Goal: Task Accomplishment & Management: Manage account settings

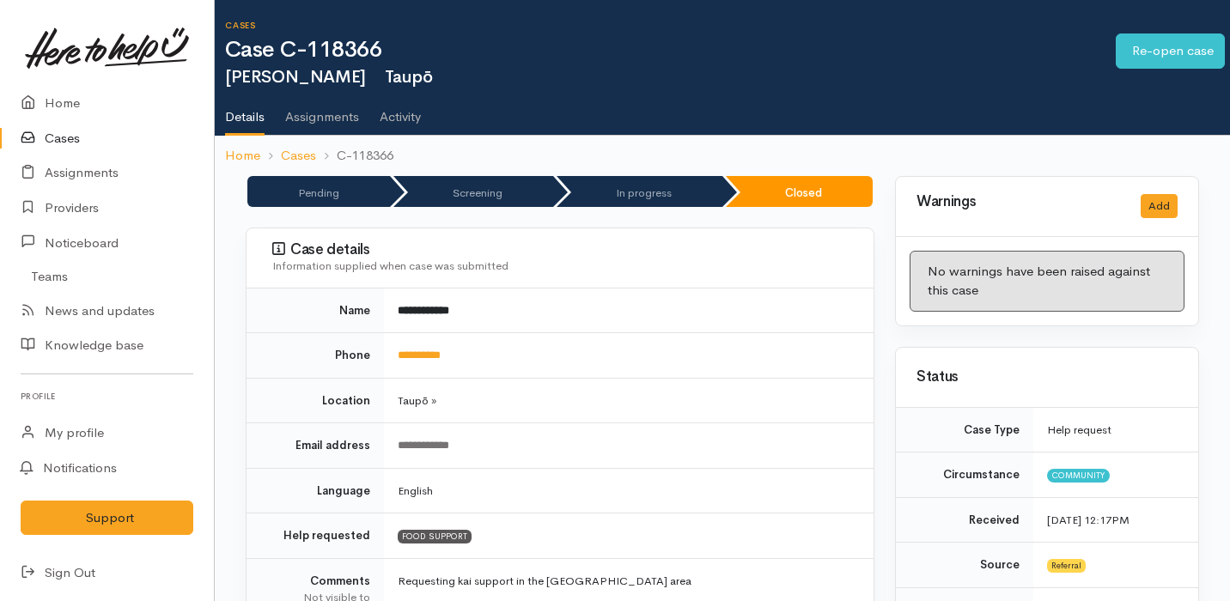
click at [134, 138] on link "Cases" at bounding box center [107, 138] width 214 height 35
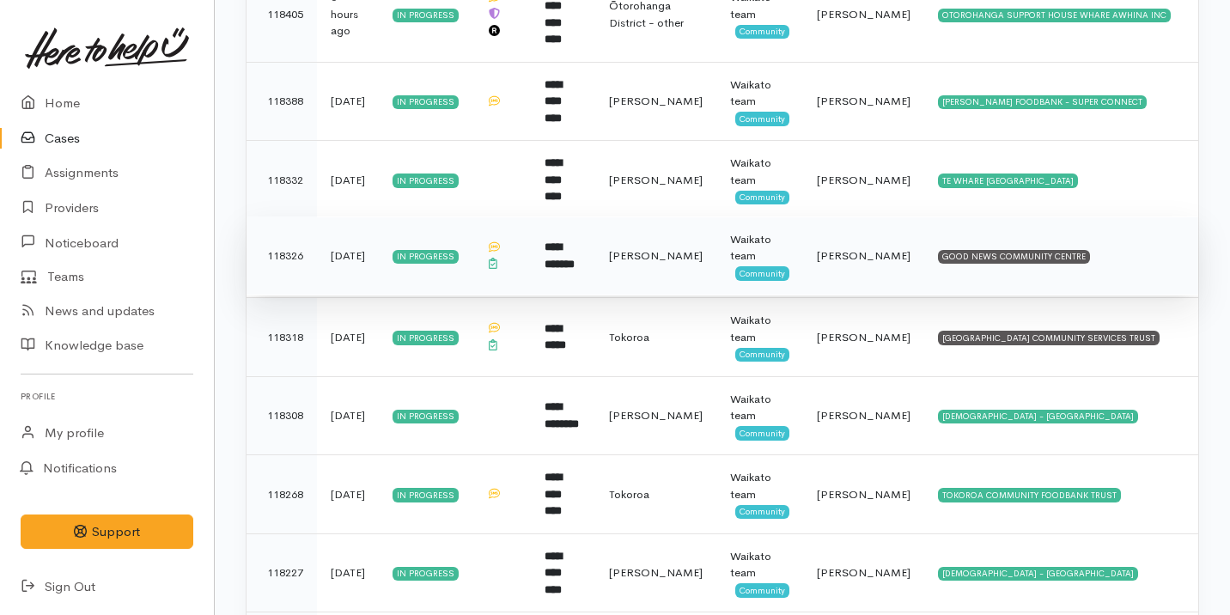
scroll to position [1215, 0]
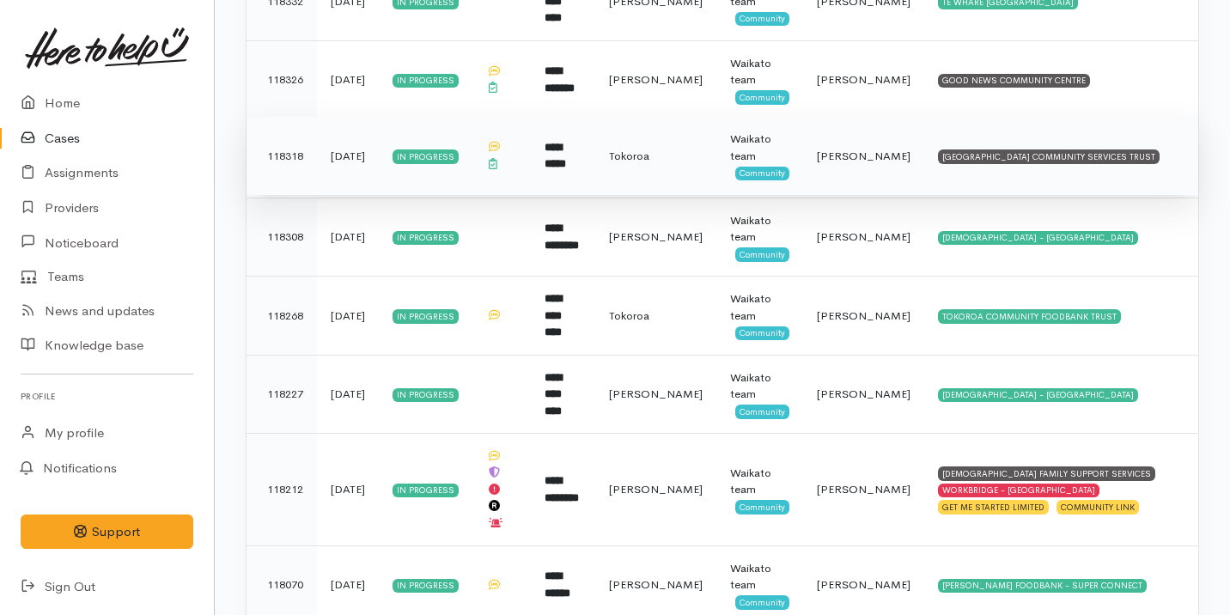
click at [595, 138] on td "**********" at bounding box center [563, 156] width 64 height 79
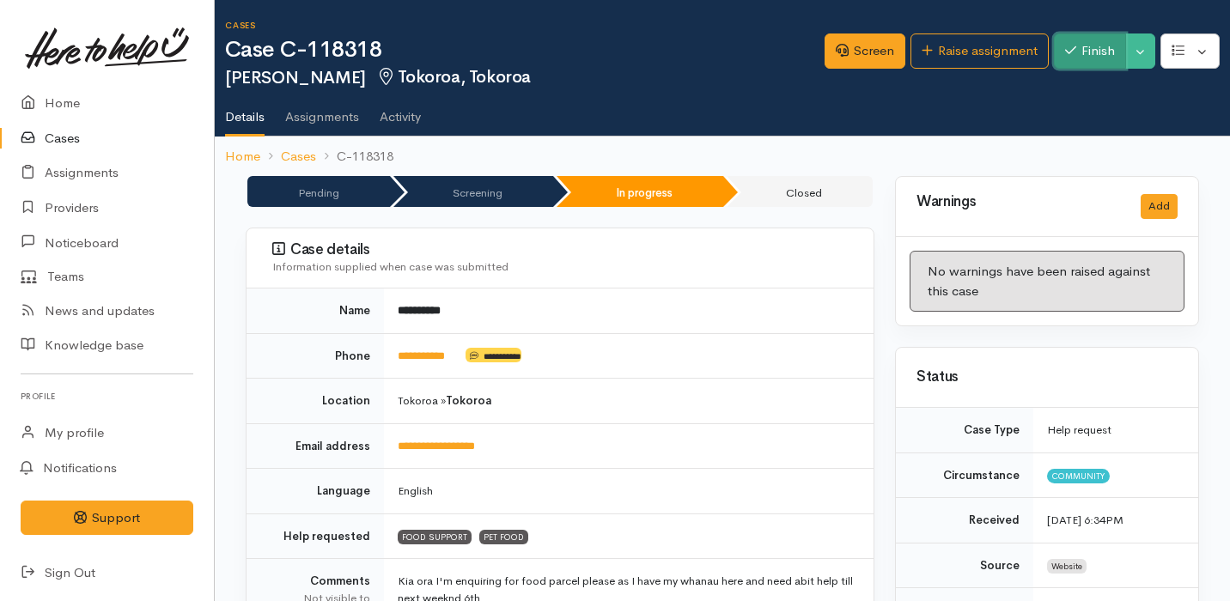
click at [1071, 63] on button "Finish" at bounding box center [1090, 50] width 72 height 35
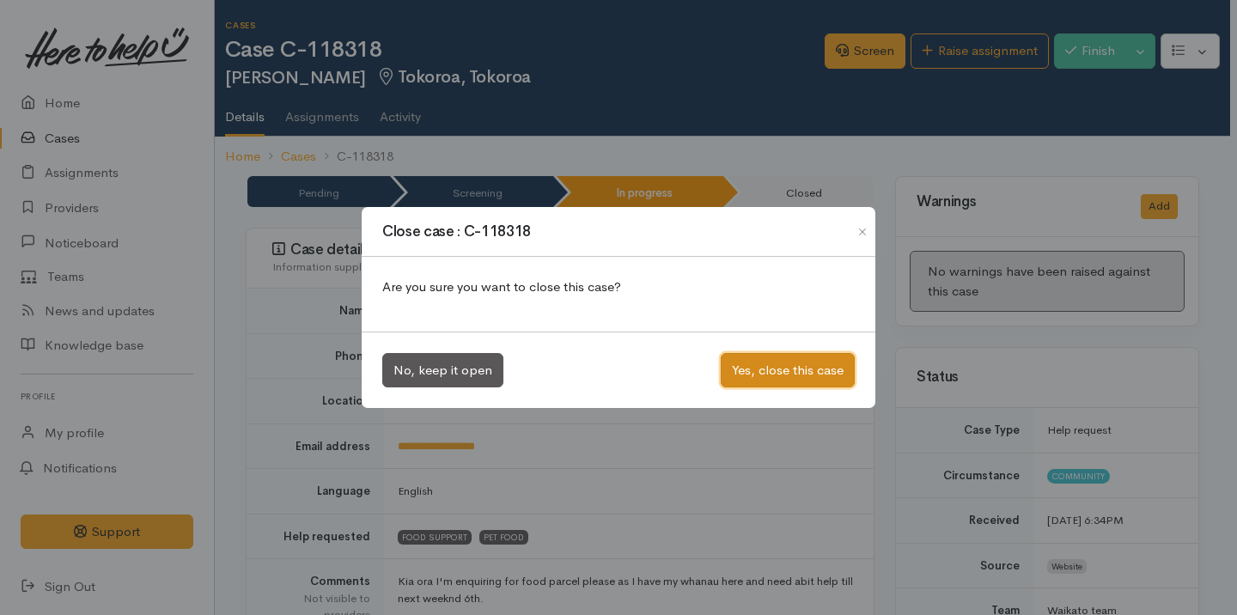
click at [763, 368] on button "Yes, close this case" at bounding box center [788, 370] width 134 height 35
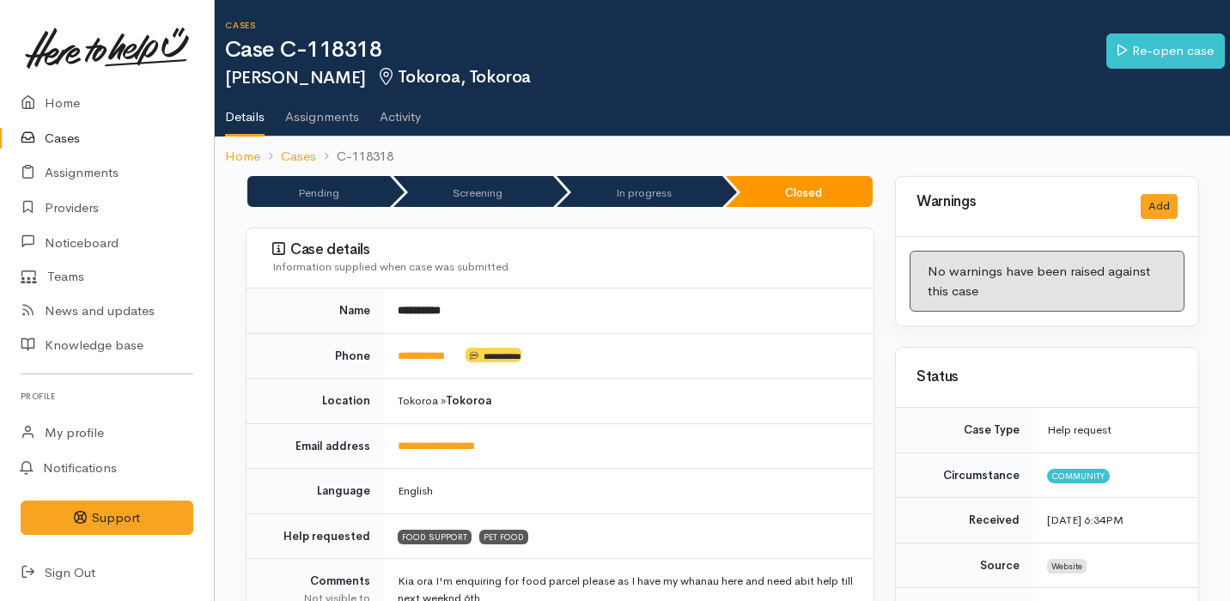
click at [97, 145] on link "Cases" at bounding box center [107, 138] width 214 height 35
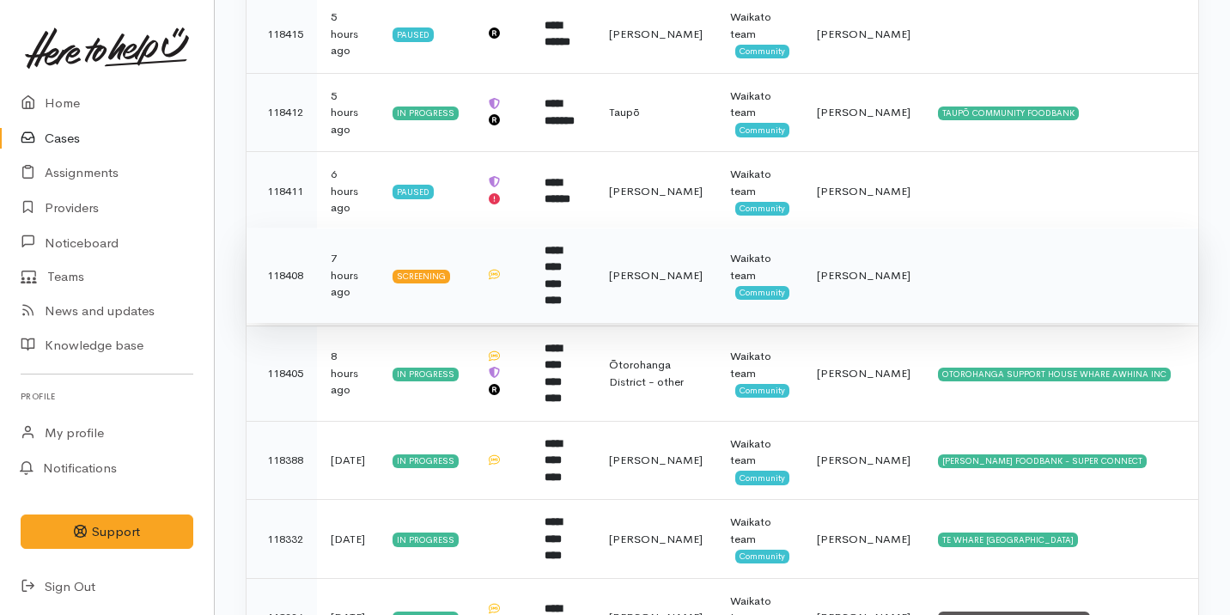
scroll to position [1032, 0]
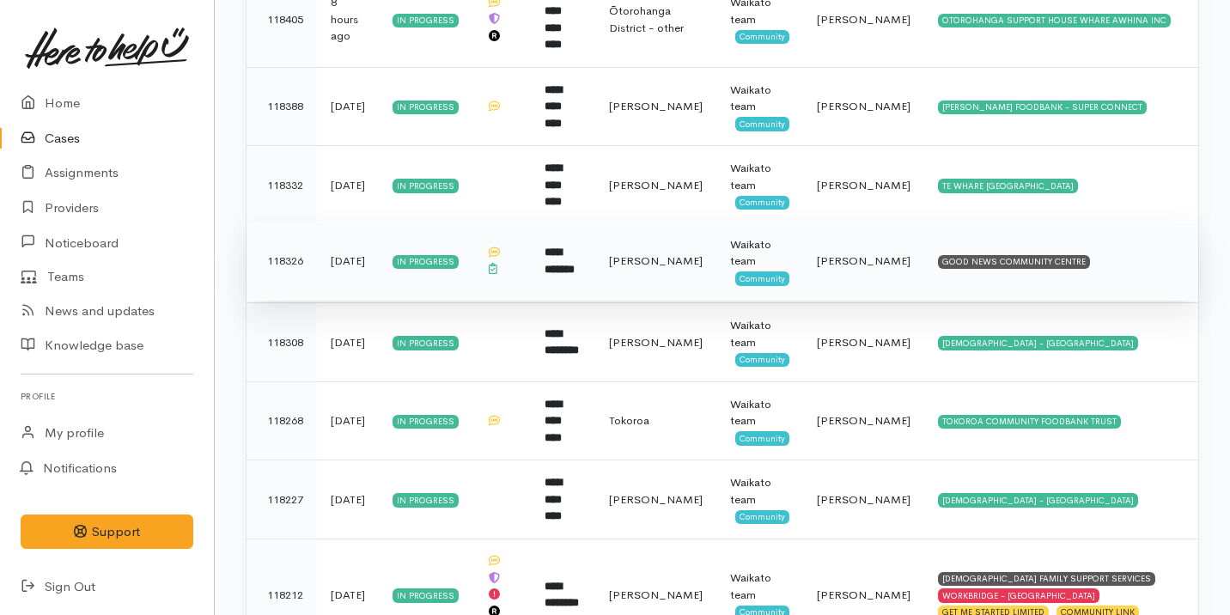
click at [640, 230] on td "[PERSON_NAME]" at bounding box center [655, 261] width 121 height 79
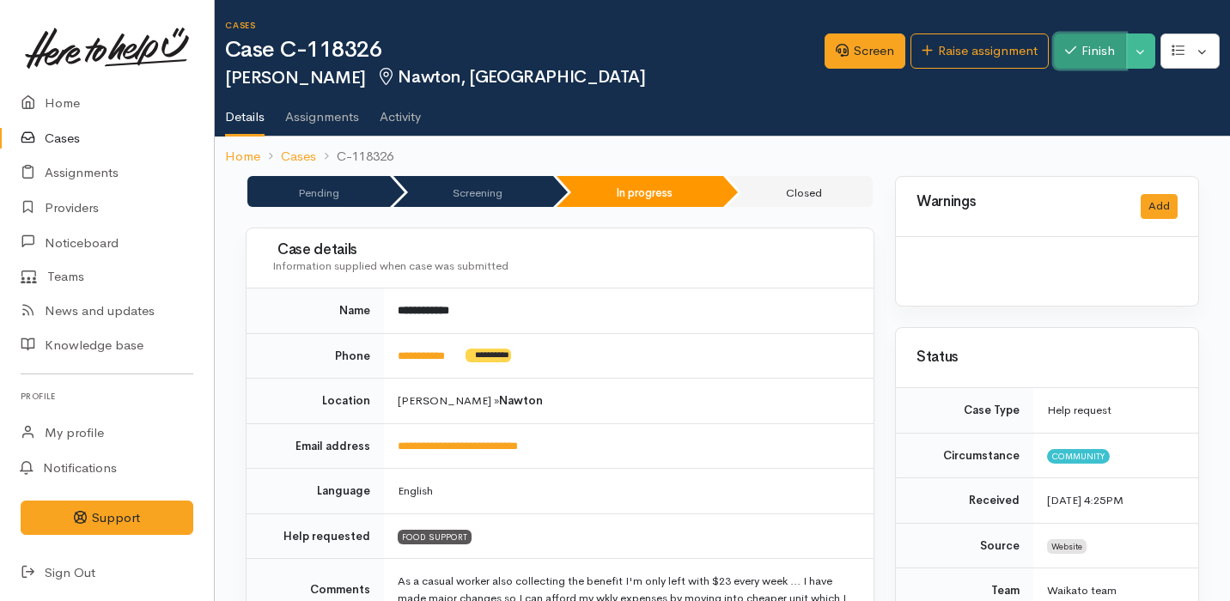
click at [1079, 55] on button "Finish" at bounding box center [1090, 50] width 72 height 35
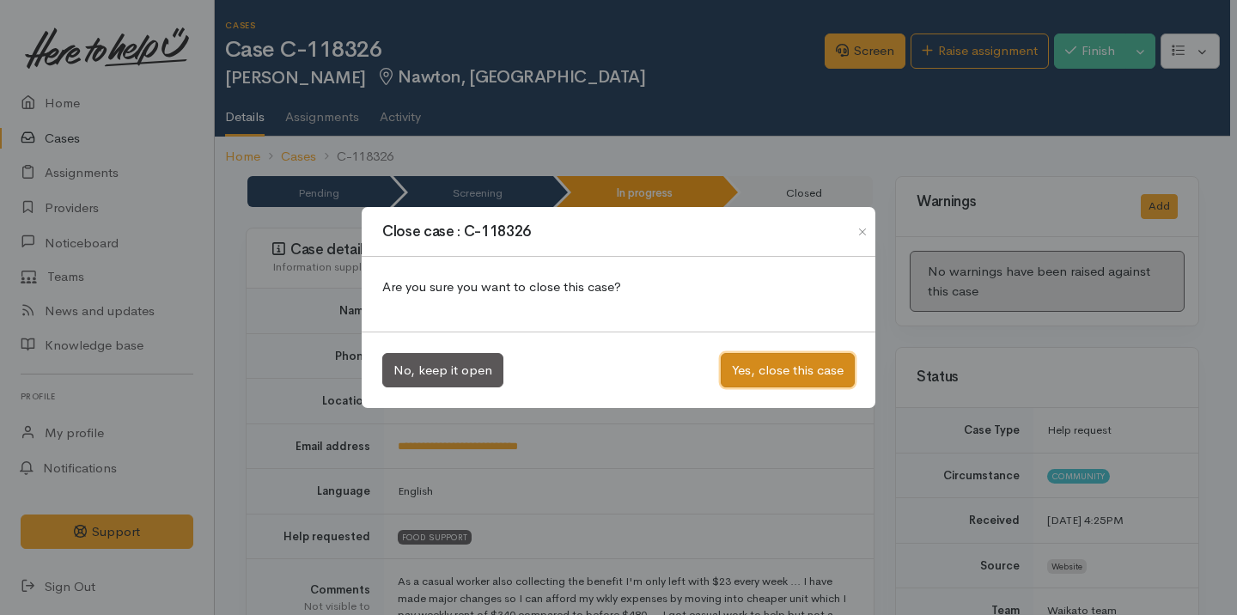
click at [748, 379] on button "Yes, close this case" at bounding box center [788, 370] width 134 height 35
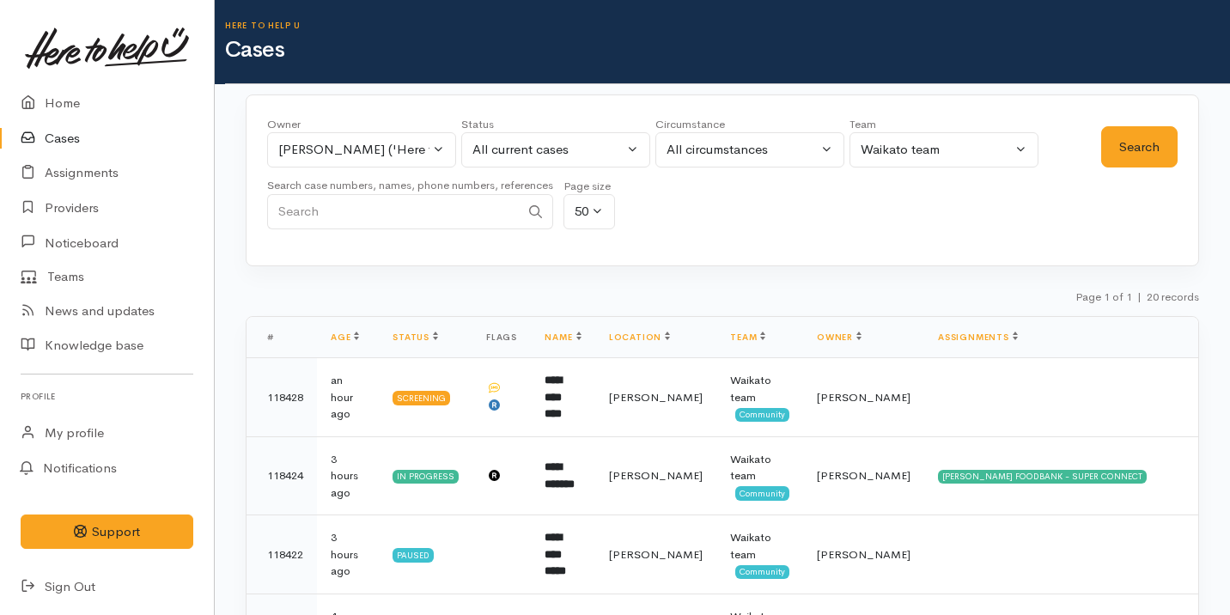
scroll to position [288, 0]
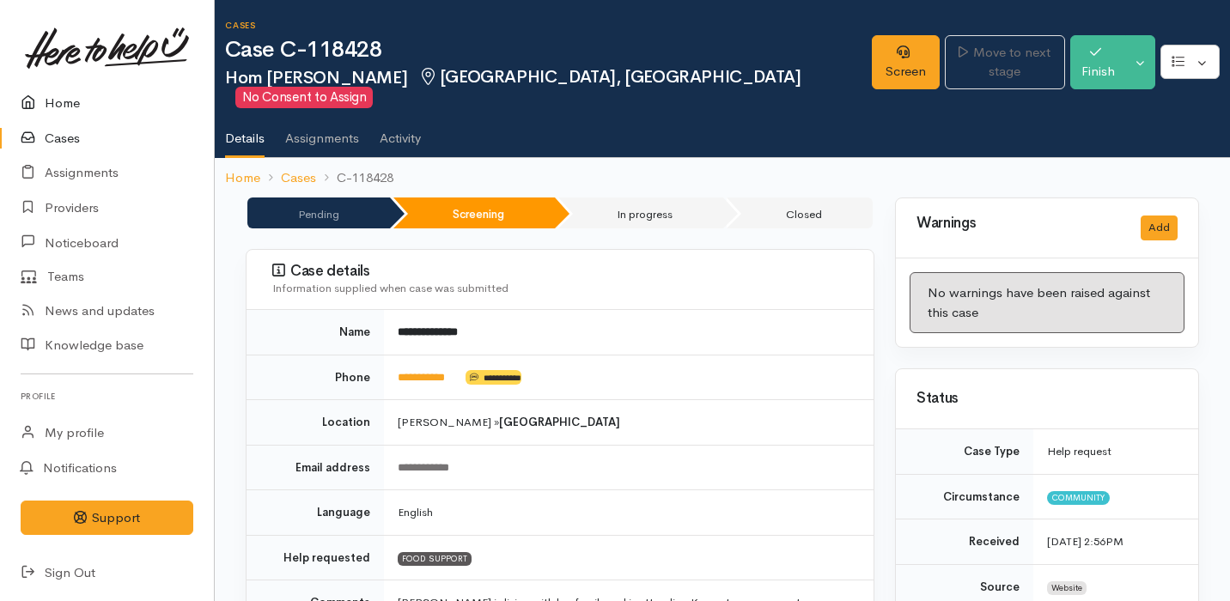
click at [53, 111] on link "Home" at bounding box center [107, 103] width 214 height 35
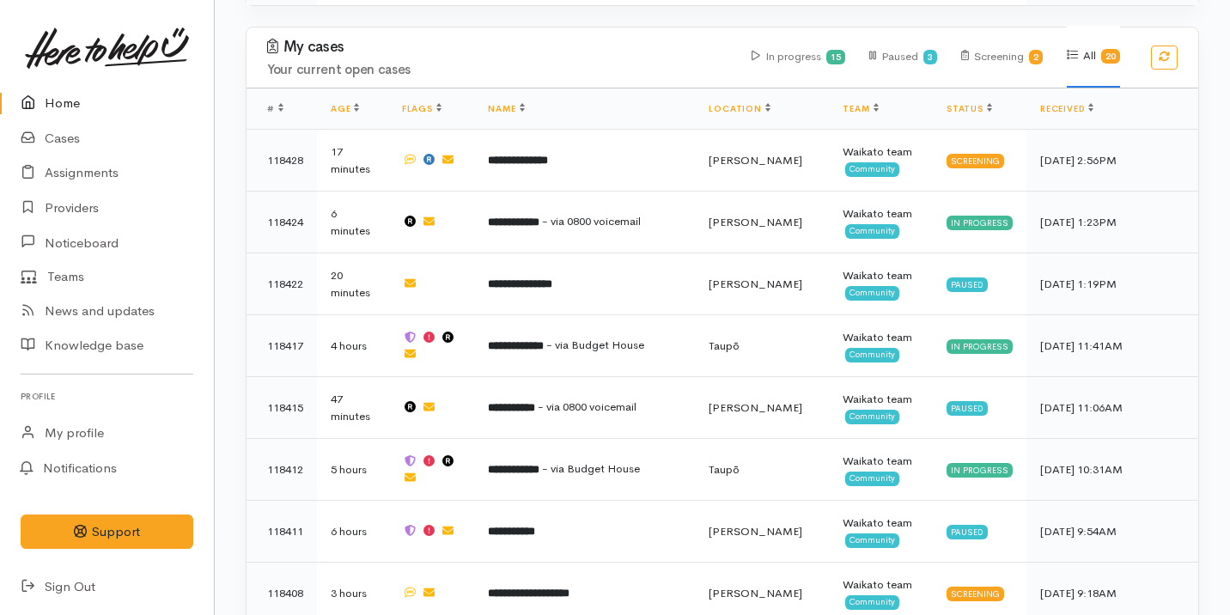
scroll to position [846, 0]
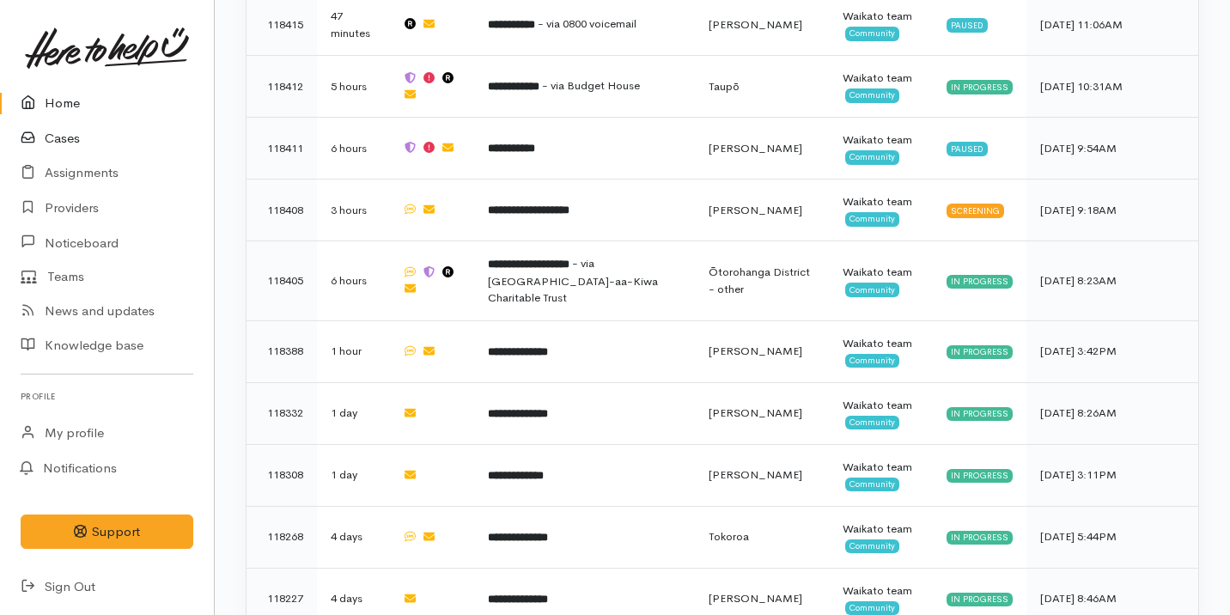
click at [139, 138] on link "Cases" at bounding box center [107, 138] width 214 height 35
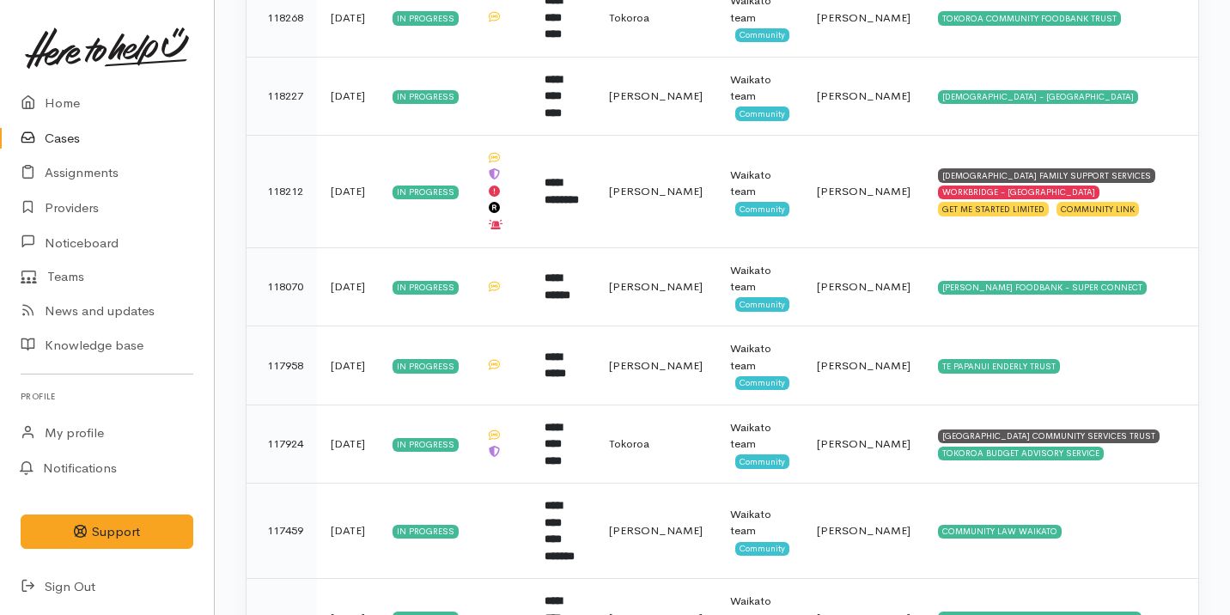
scroll to position [1398, 0]
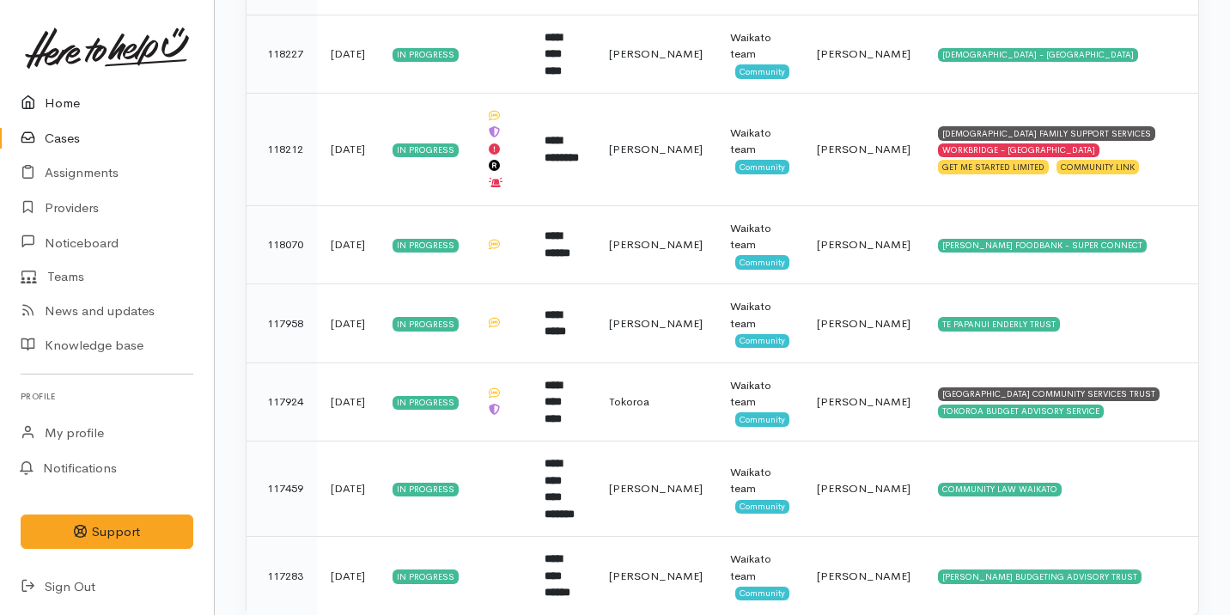
click at [75, 93] on link "Home" at bounding box center [107, 103] width 214 height 35
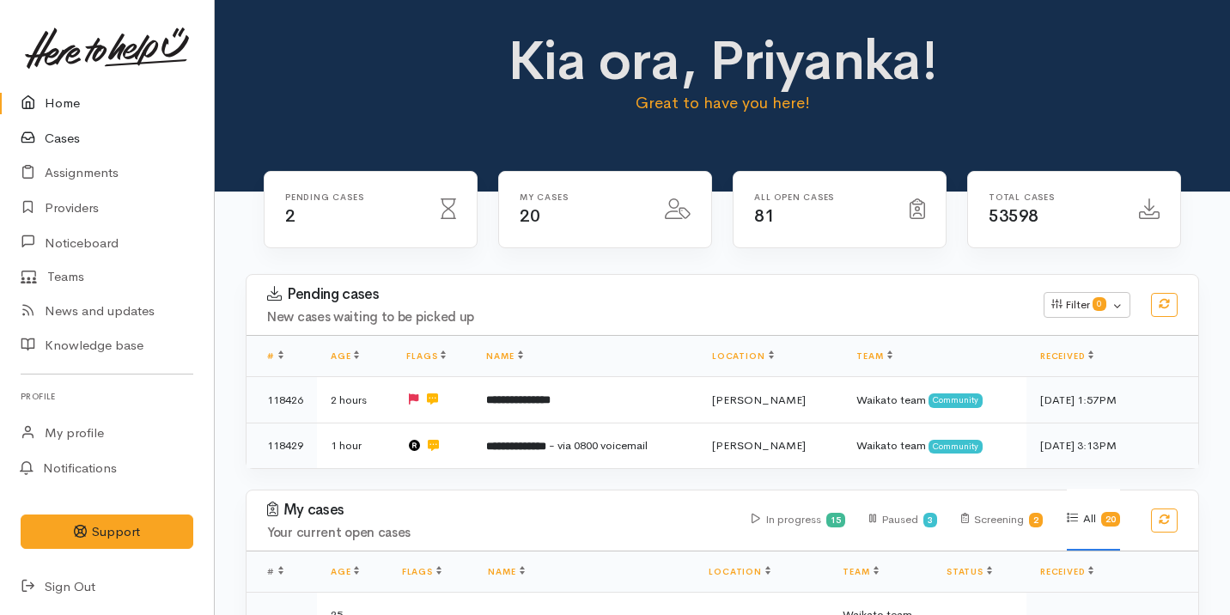
click at [88, 136] on link "Cases" at bounding box center [107, 138] width 214 height 35
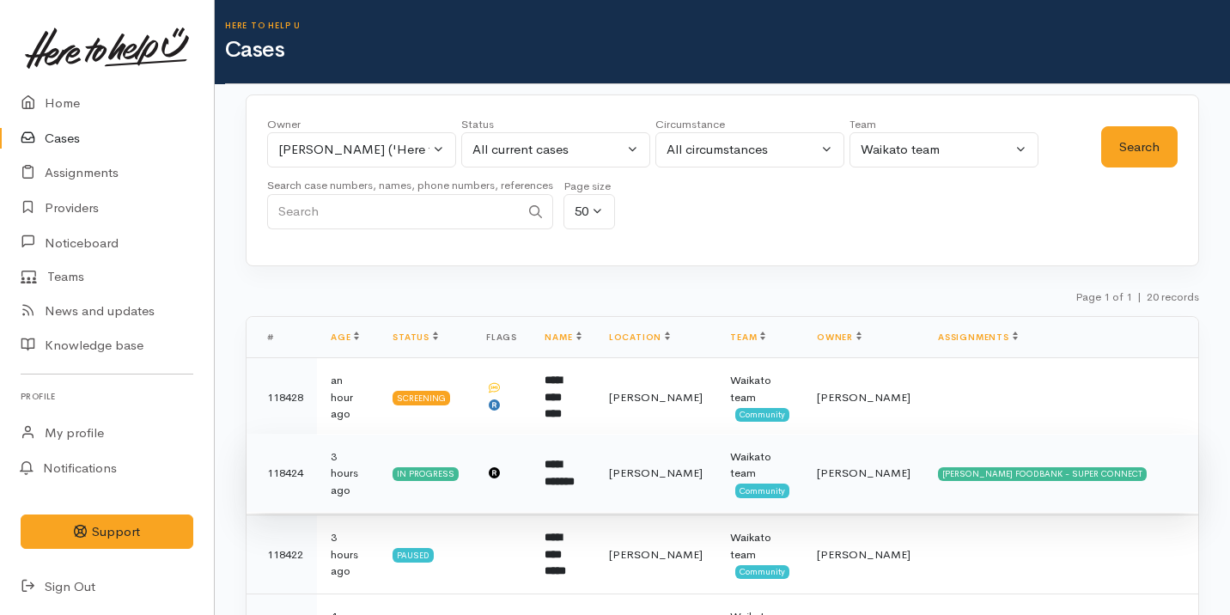
click at [595, 483] on td "**********" at bounding box center [563, 473] width 64 height 79
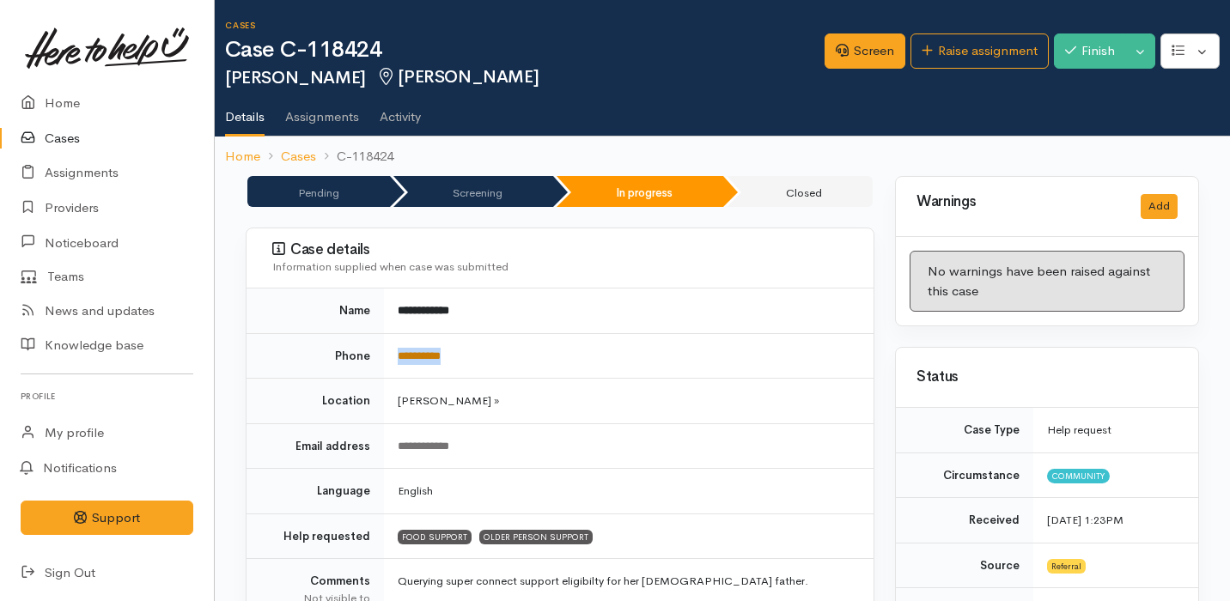
drag, startPoint x: 473, startPoint y: 357, endPoint x: 398, endPoint y: 357, distance: 75.6
click at [397, 357] on td "**********" at bounding box center [629, 356] width 490 height 46
copy link "**********"
click at [612, 72] on h2 "Leonard Peck Hamilton" at bounding box center [525, 78] width 600 height 20
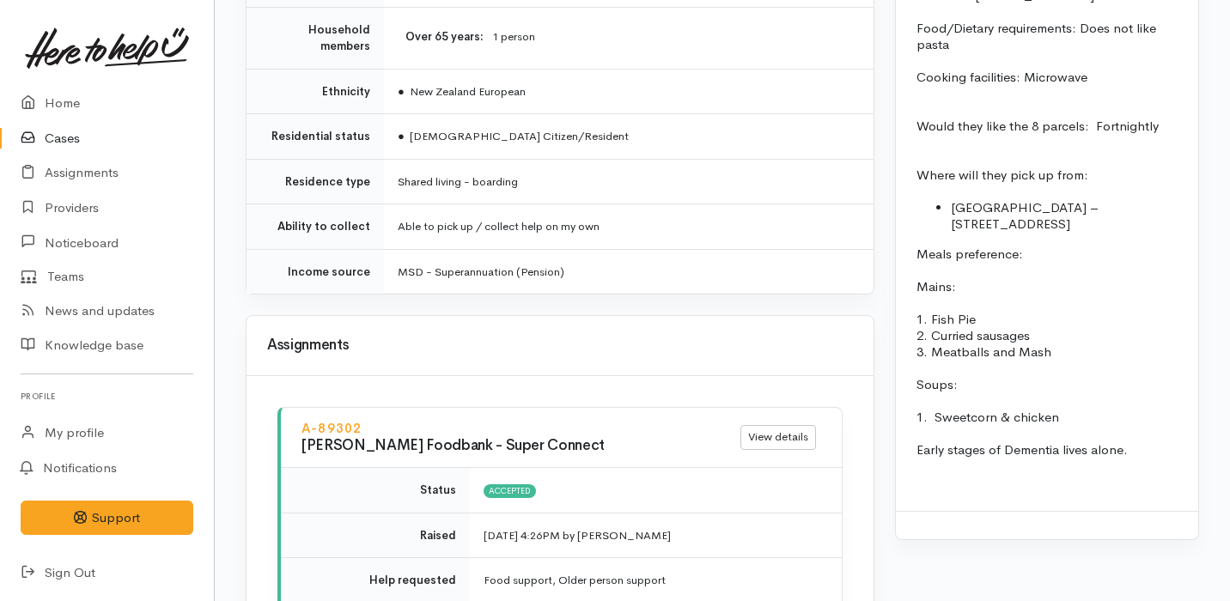
scroll to position [2569, 0]
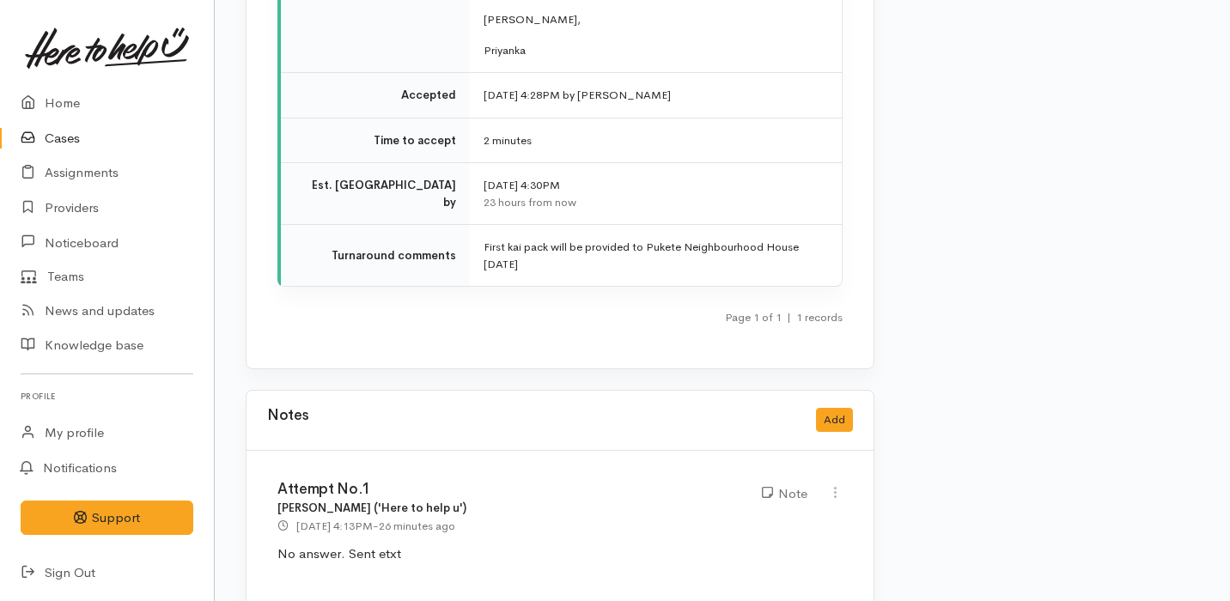
click at [498, 403] on div "Notes Add" at bounding box center [560, 420] width 586 height 35
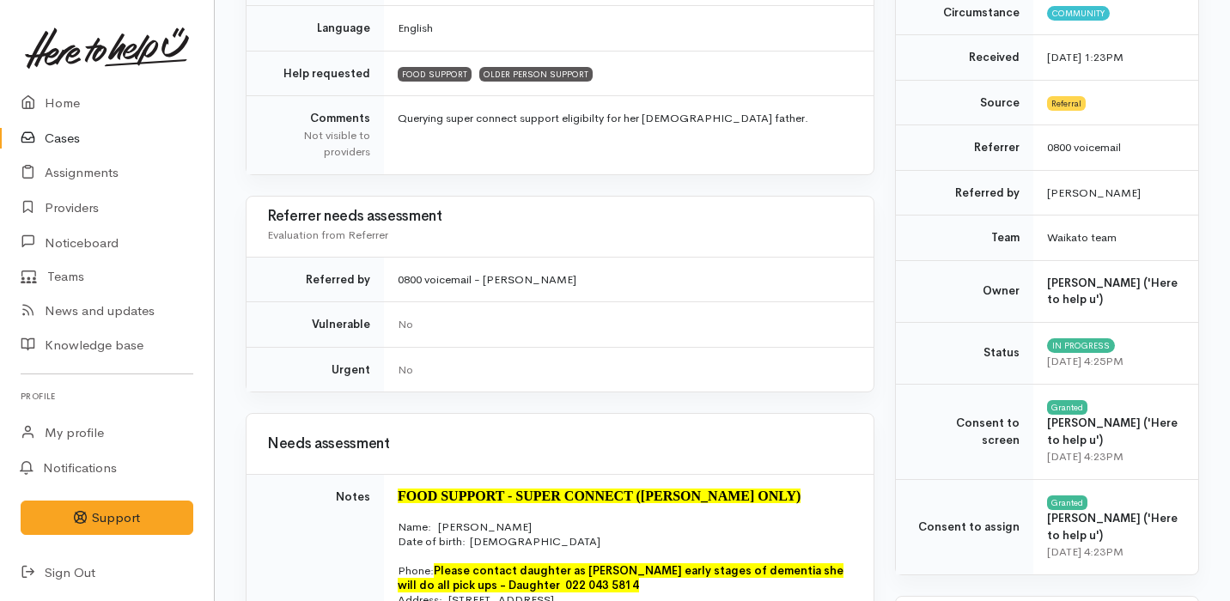
scroll to position [0, 0]
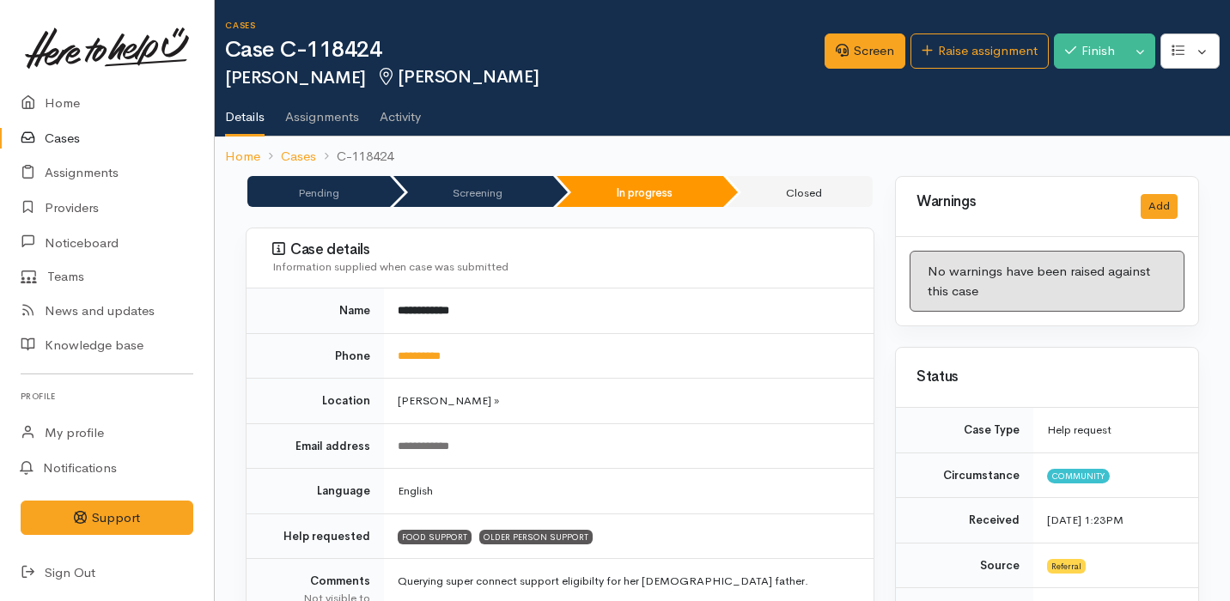
click at [488, 122] on ul "Details Assignments Activity" at bounding box center [727, 111] width 1005 height 49
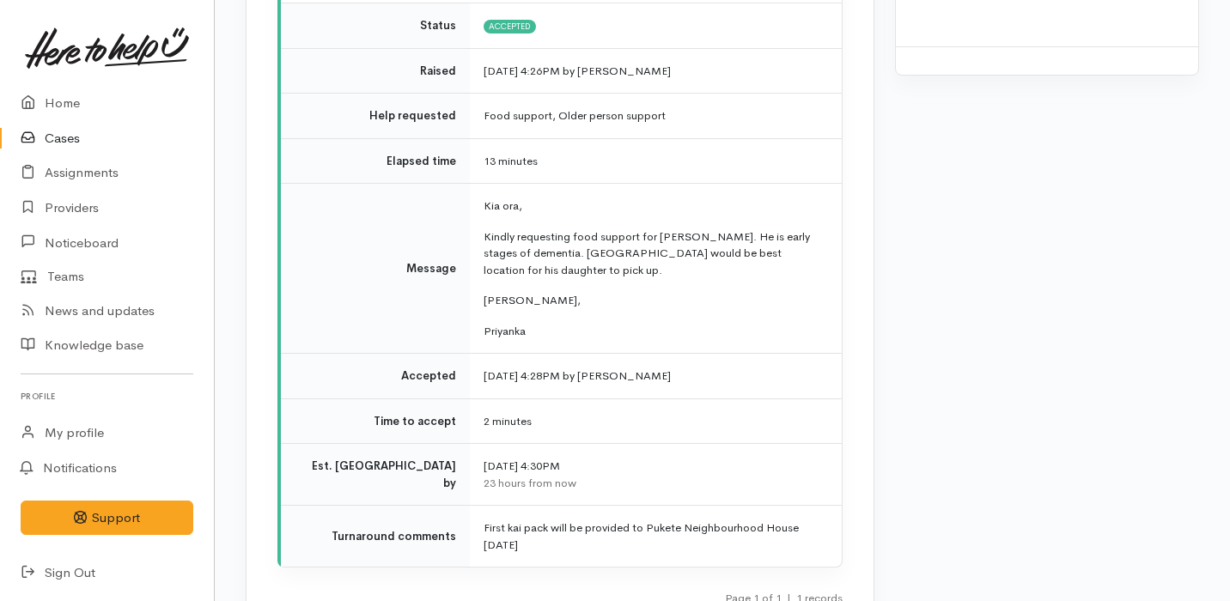
scroll to position [2284, 0]
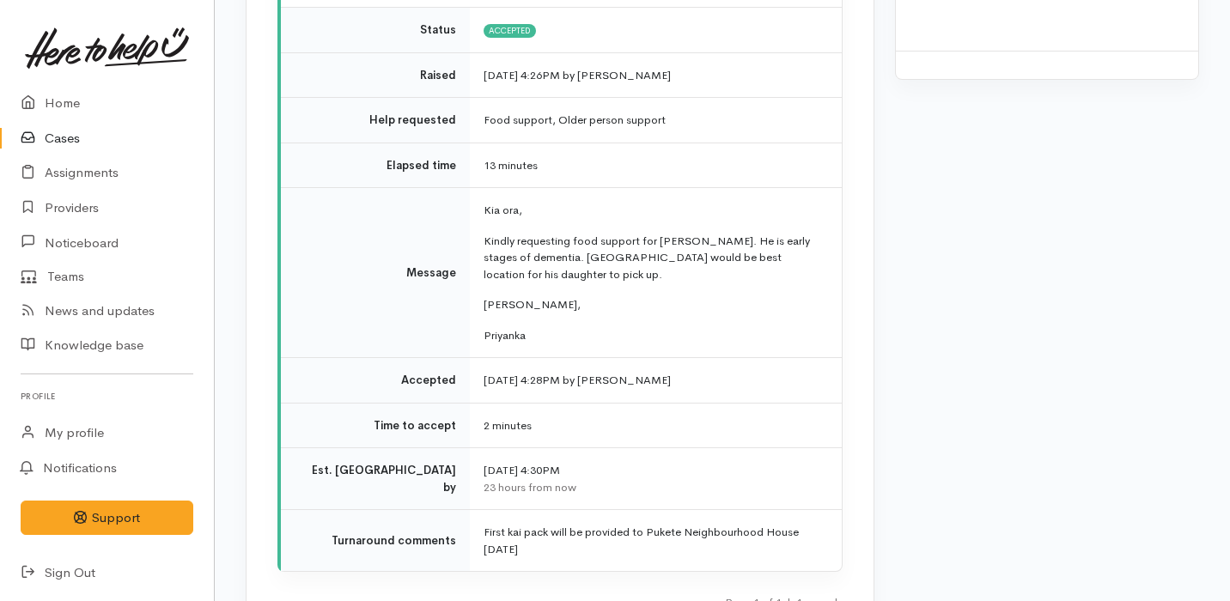
drag, startPoint x: 649, startPoint y: 502, endPoint x: 704, endPoint y: 518, distance: 57.1
click at [705, 519] on td "First kai pack will be provided to Pukete Neighbourhood House tomorrow" at bounding box center [656, 541] width 372 height 62
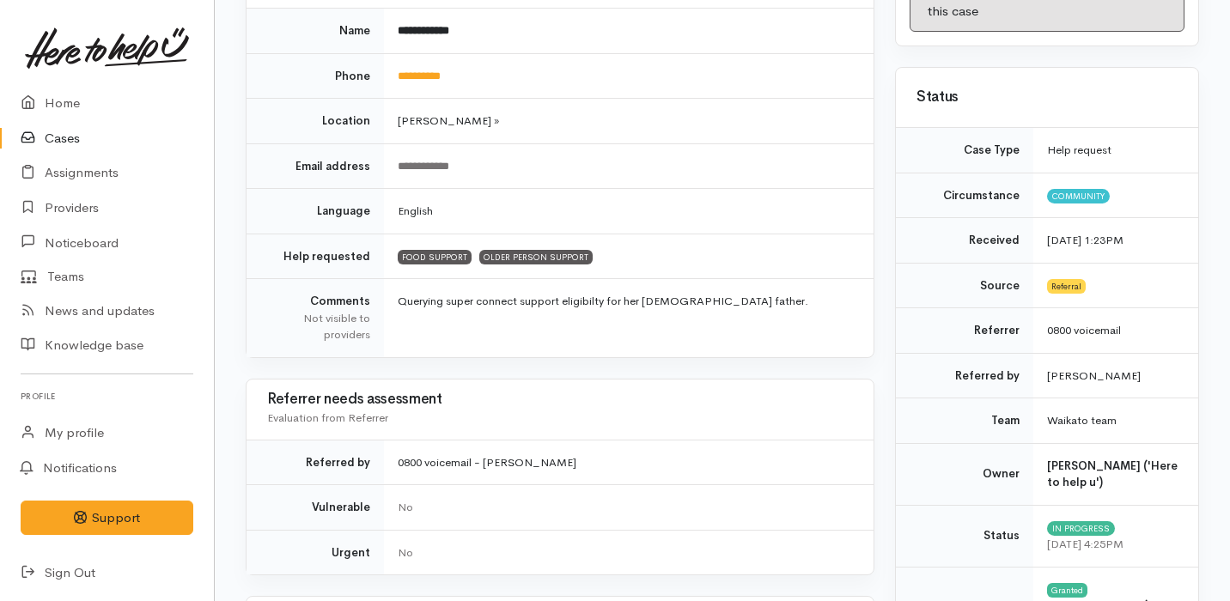
scroll to position [0, 0]
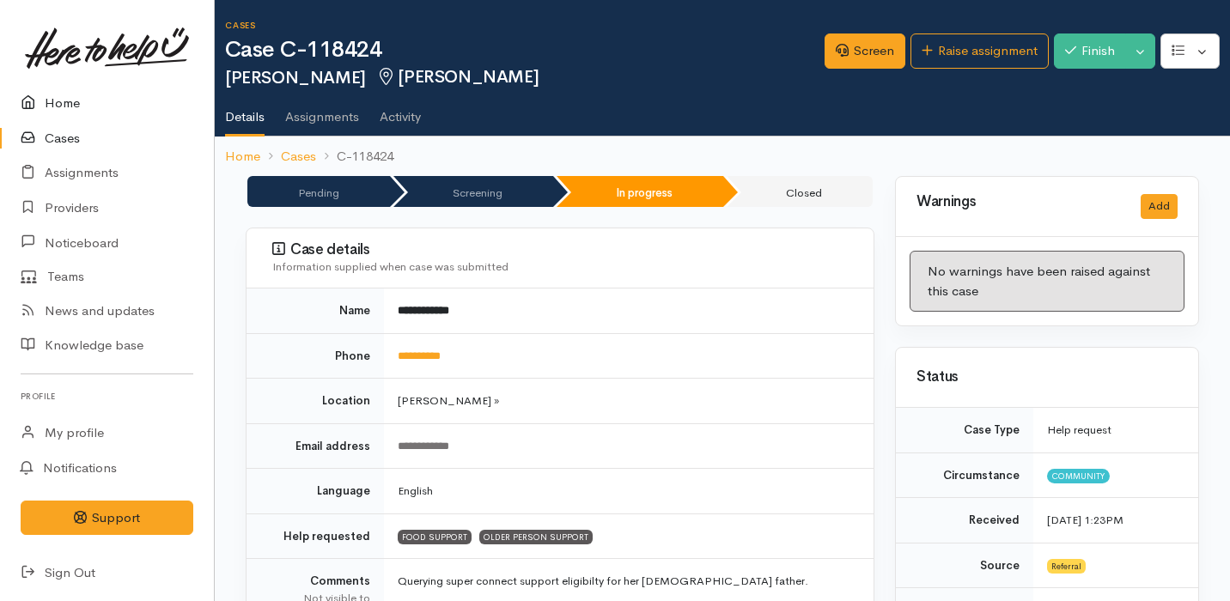
click at [65, 104] on link "Home" at bounding box center [107, 103] width 214 height 35
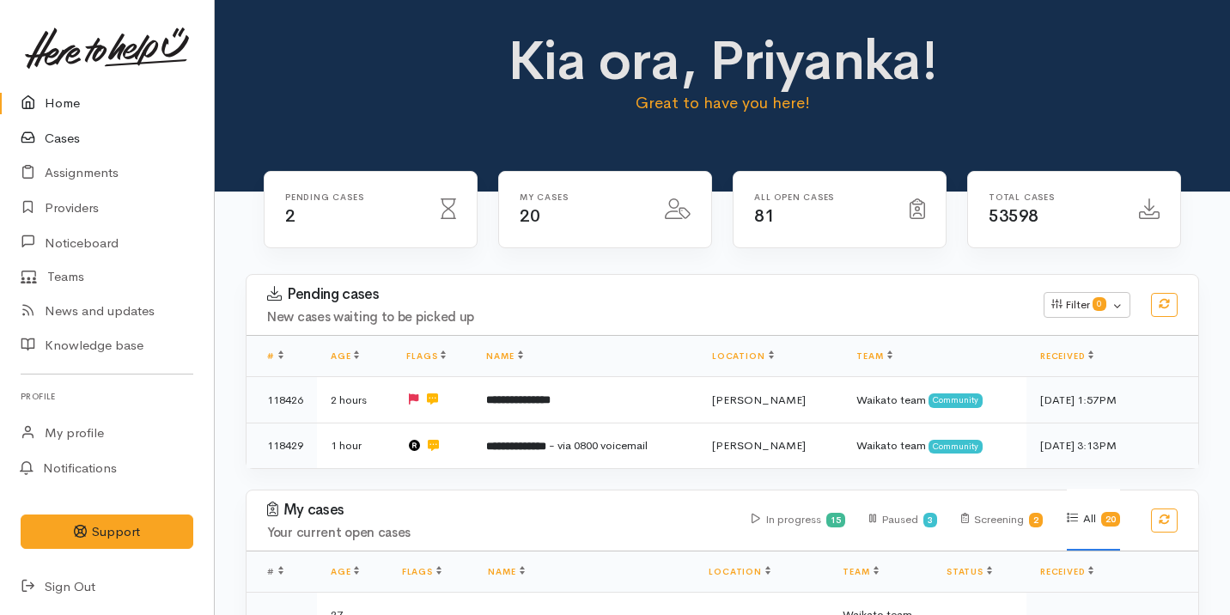
click at [125, 142] on link "Cases" at bounding box center [107, 138] width 214 height 35
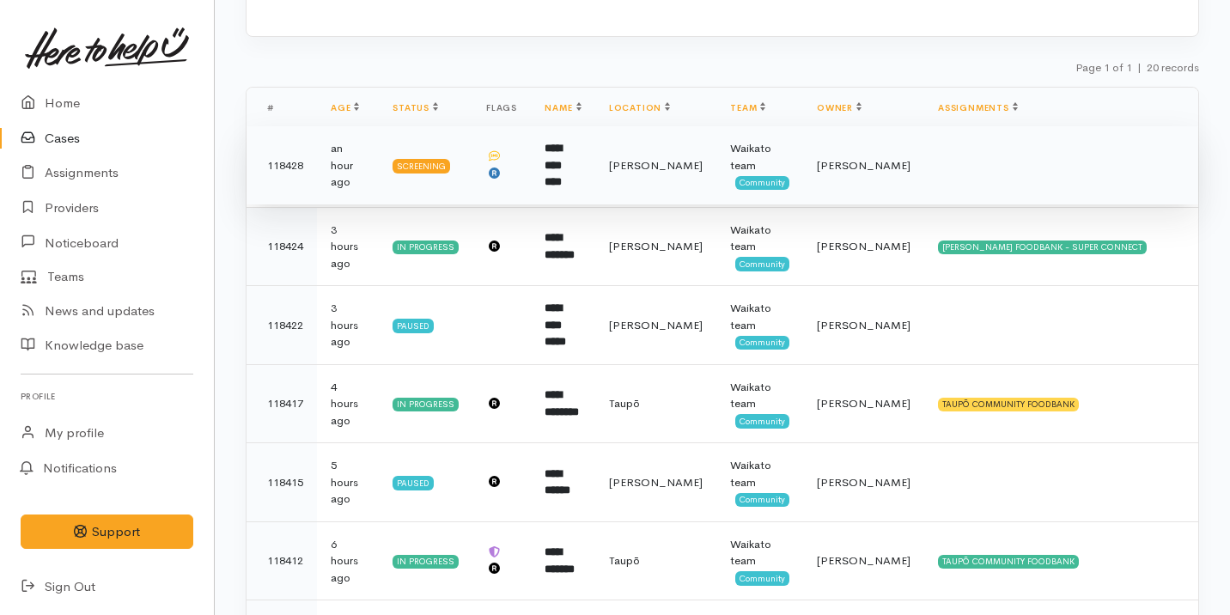
scroll to position [206, 0]
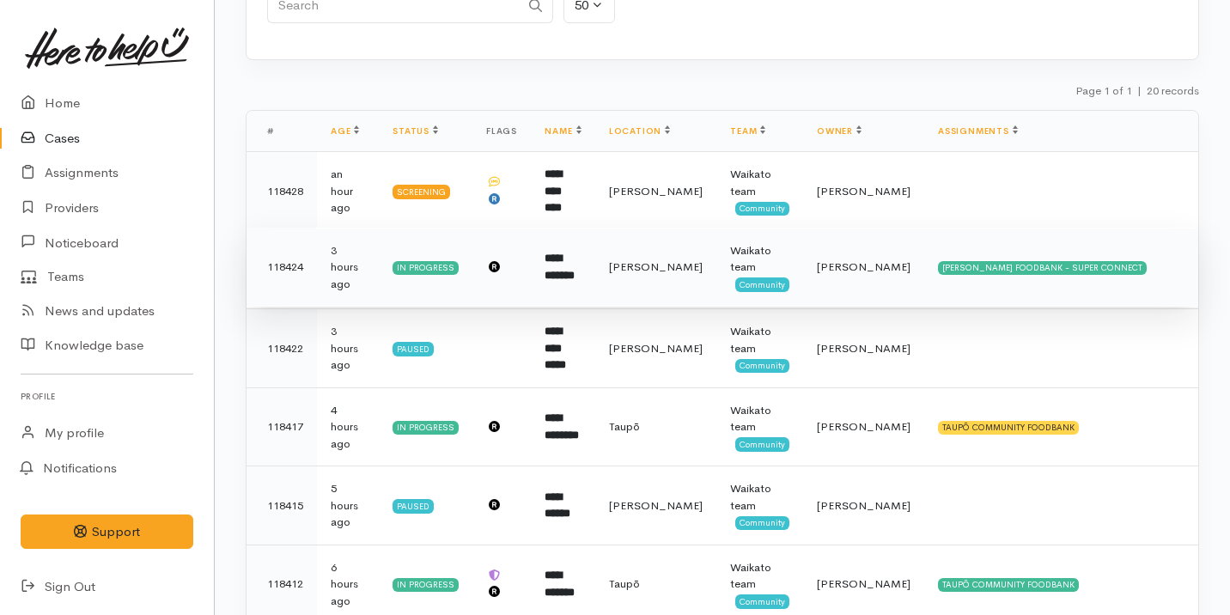
click at [639, 284] on td "[PERSON_NAME]" at bounding box center [655, 267] width 121 height 79
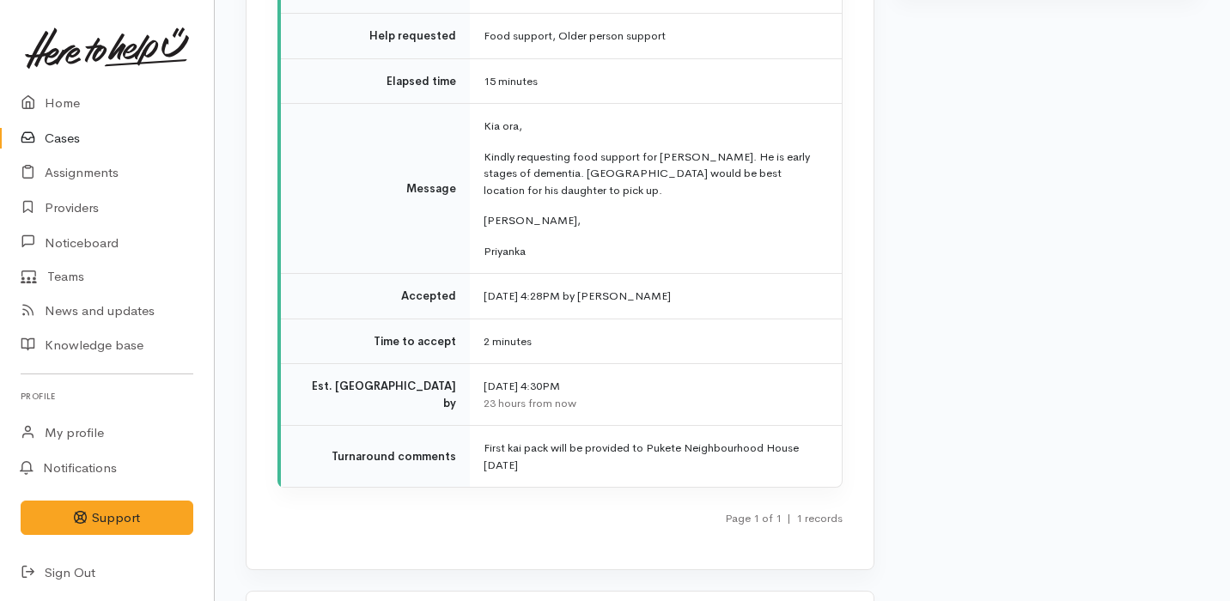
scroll to position [2569, 0]
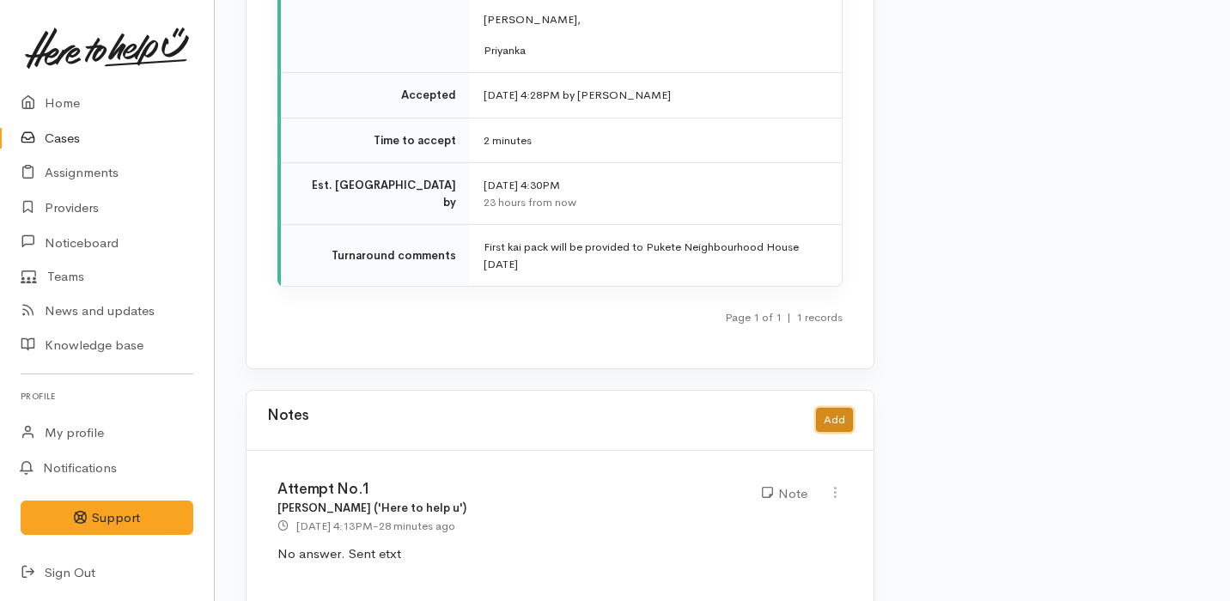
click at [834, 408] on button "Add" at bounding box center [834, 420] width 37 height 25
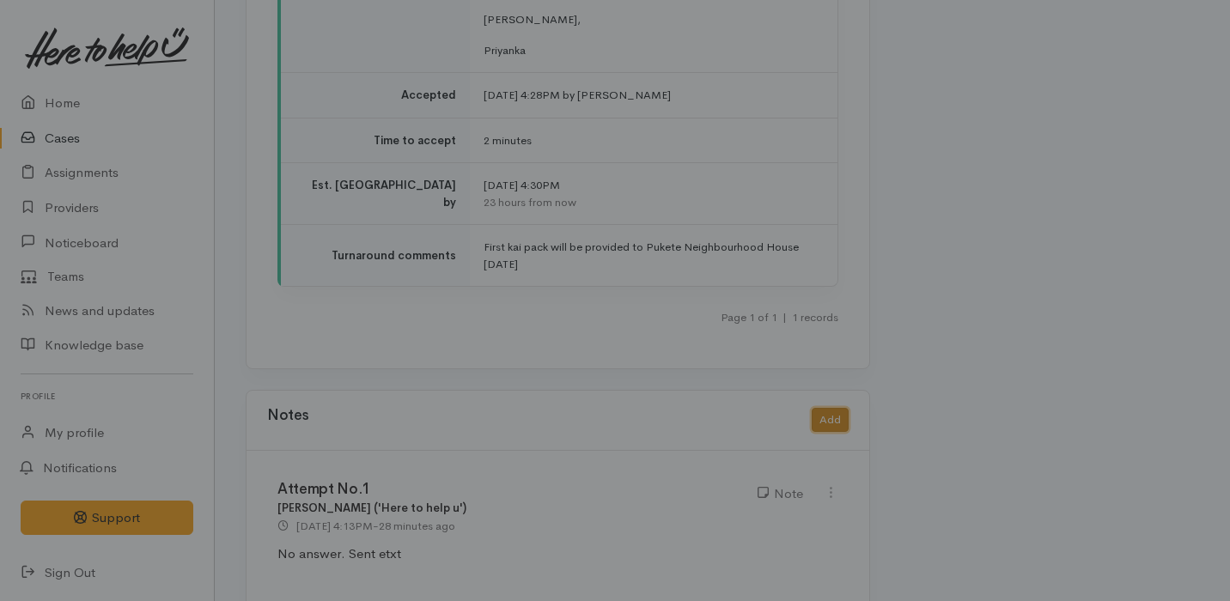
scroll to position [2555, 0]
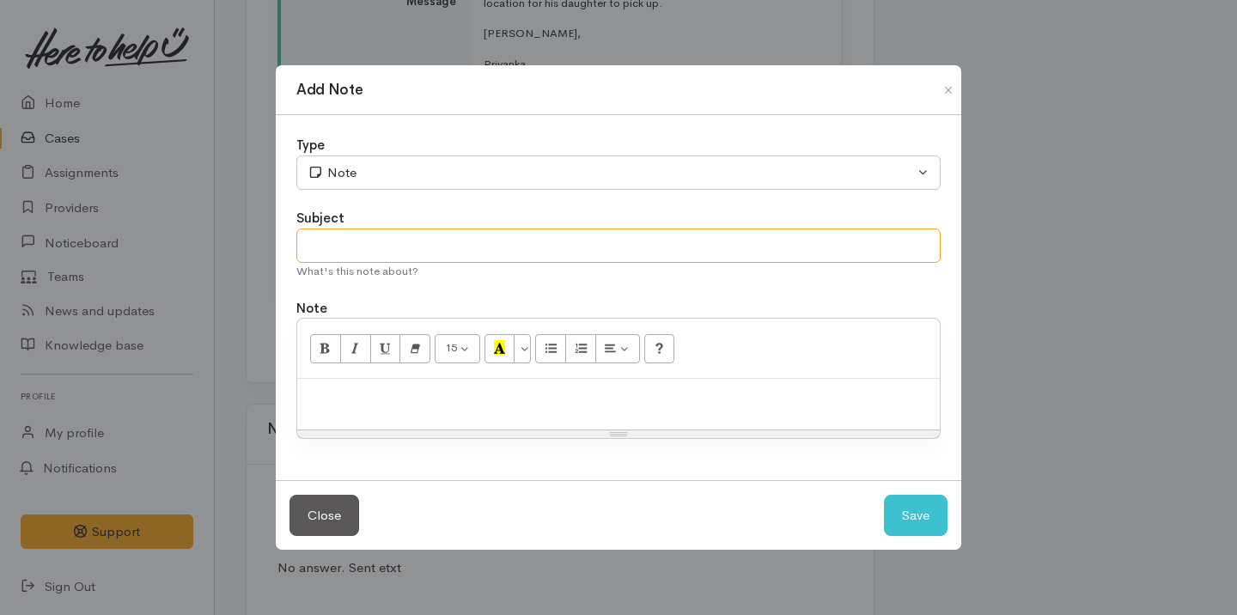
click at [393, 230] on input "text" at bounding box center [618, 245] width 644 height 35
click at [326, 243] on input "SPoke on the" at bounding box center [618, 245] width 644 height 35
click at [443, 235] on input "Spoke on the" at bounding box center [618, 245] width 644 height 35
click at [416, 245] on input "Spoke on the" at bounding box center [618, 245] width 644 height 35
click at [391, 247] on input "Spoke on the phone" at bounding box center [618, 245] width 644 height 35
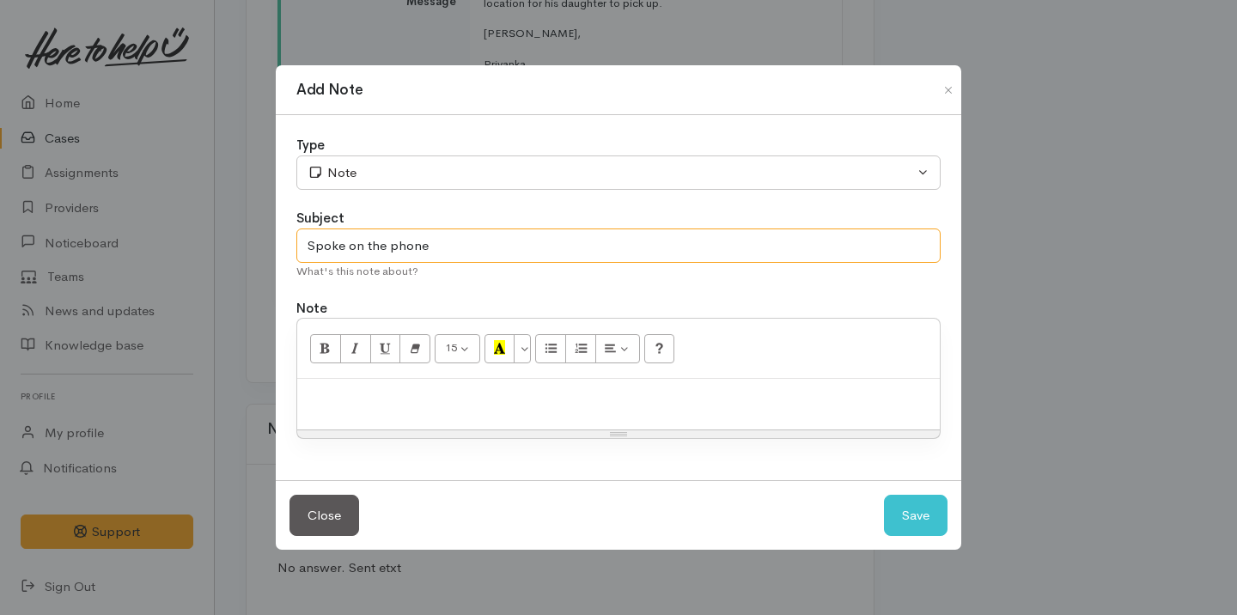
type input "Spoke on the phone"
click at [384, 401] on p at bounding box center [618, 397] width 625 height 20
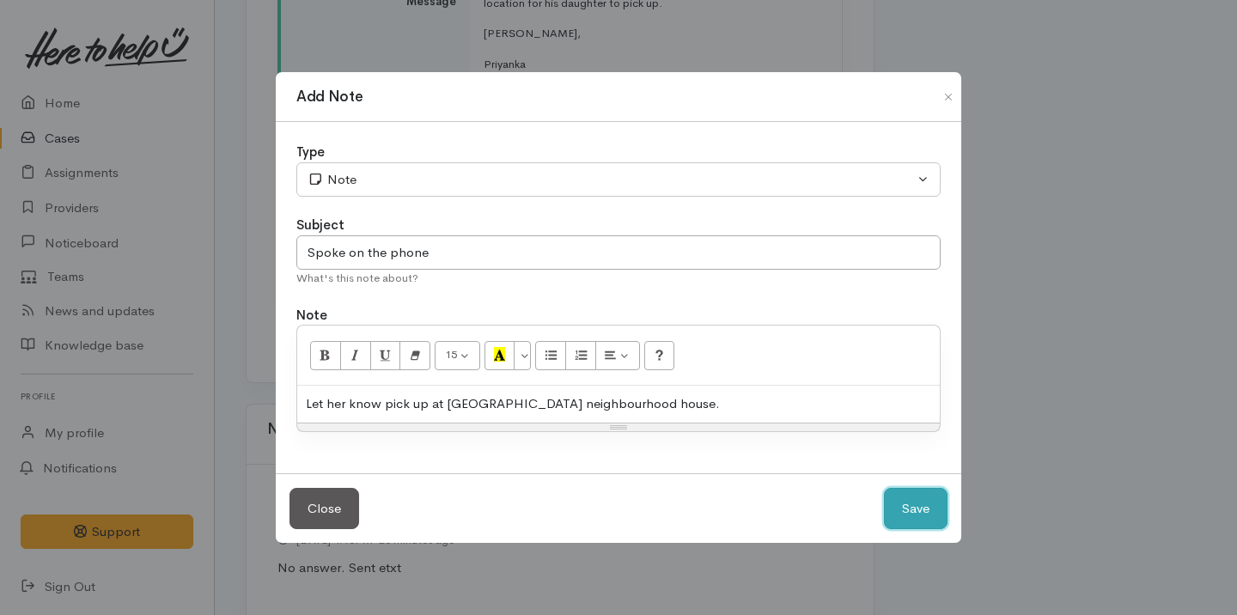
click at [935, 527] on button "Save" at bounding box center [916, 509] width 64 height 42
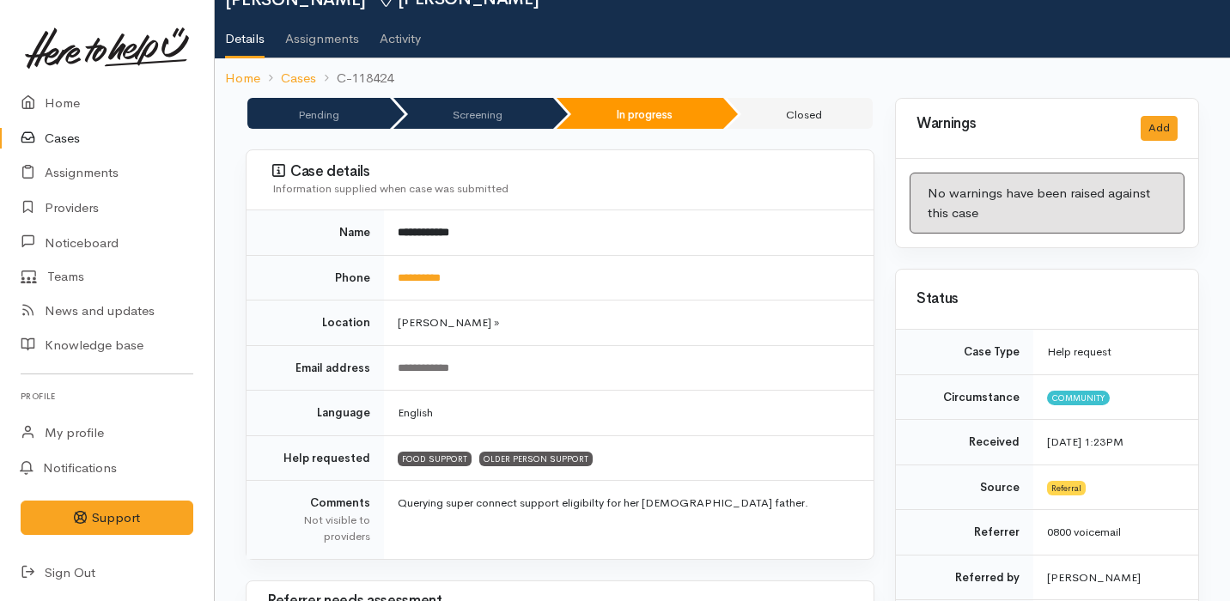
scroll to position [32, 0]
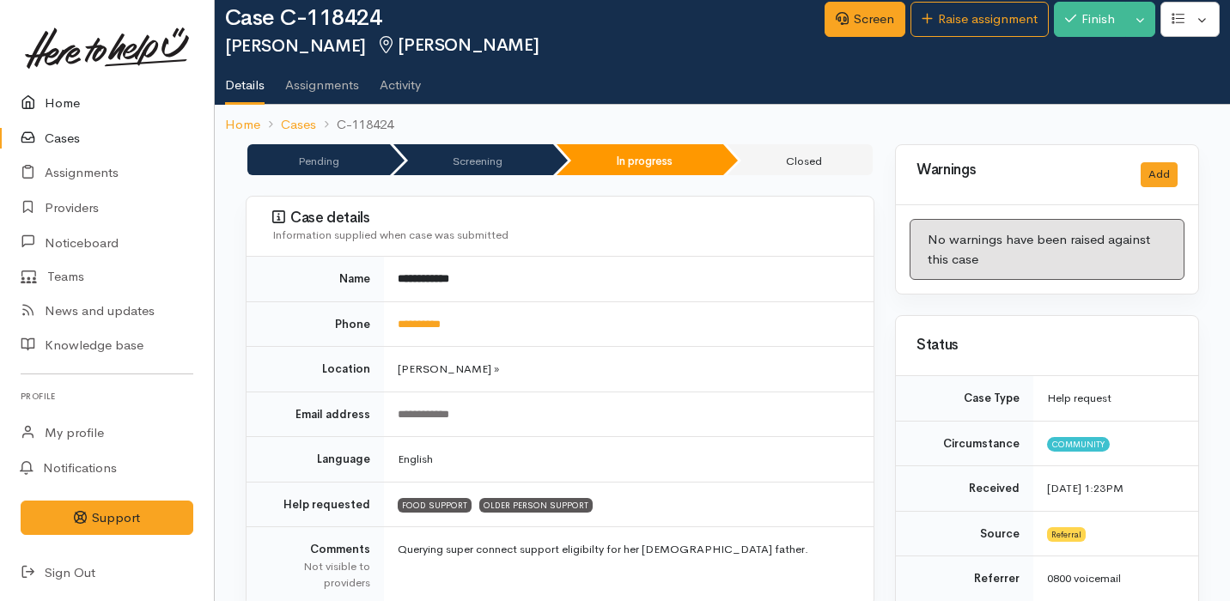
click at [85, 95] on link "Home" at bounding box center [107, 103] width 214 height 35
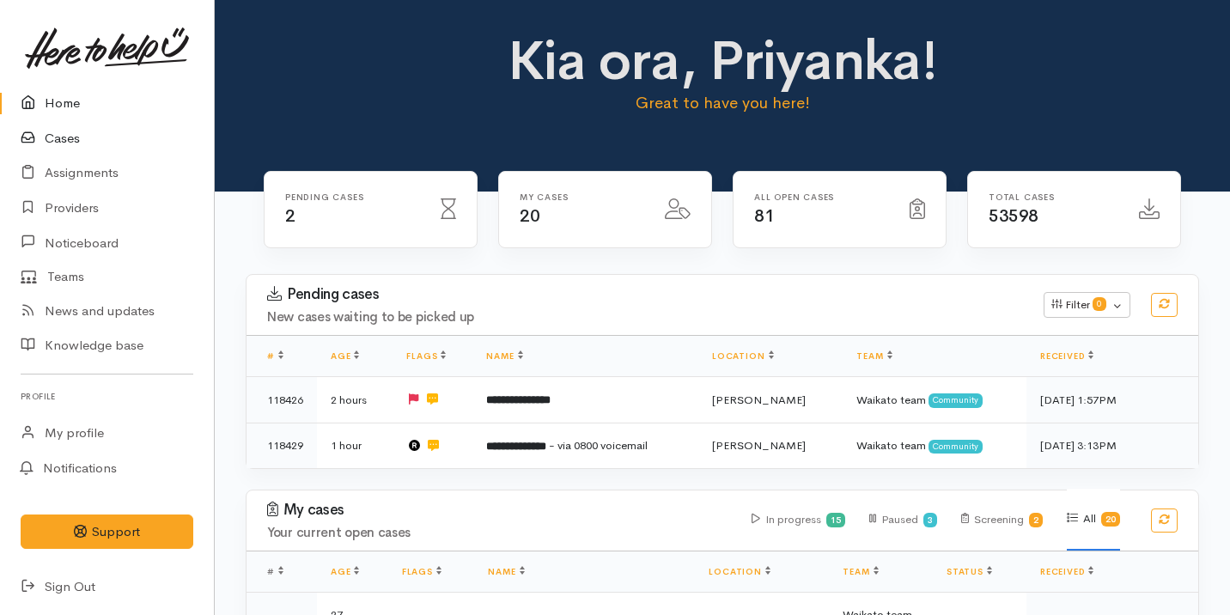
click at [111, 139] on link "Cases" at bounding box center [107, 138] width 214 height 35
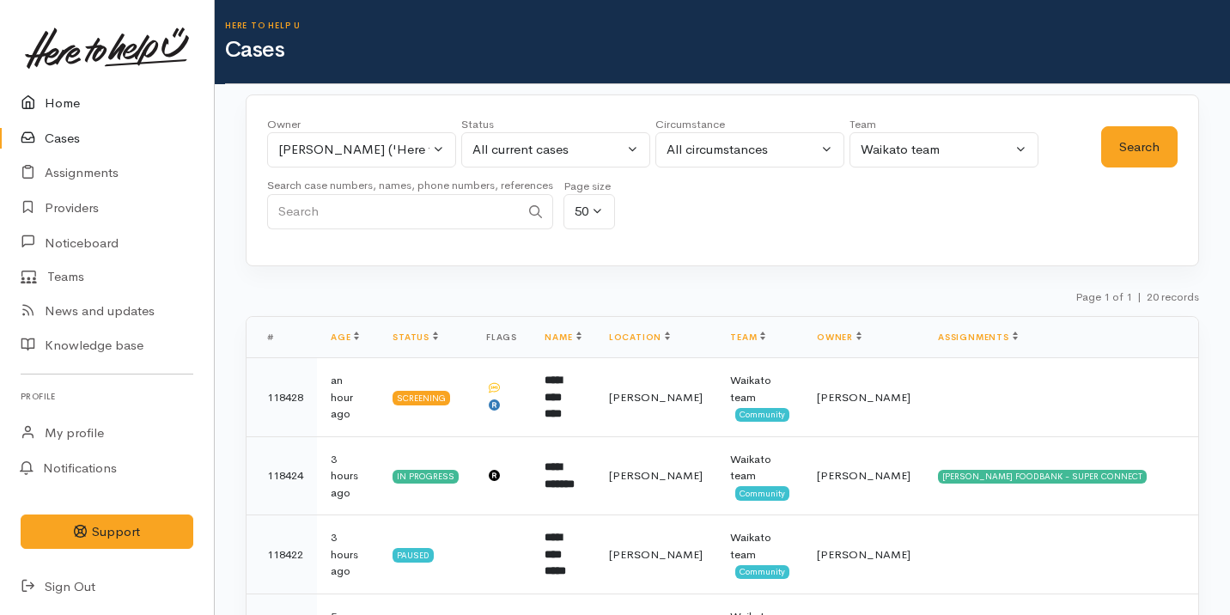
click at [156, 94] on link "Home" at bounding box center [107, 103] width 214 height 35
